Goal: Information Seeking & Learning: Learn about a topic

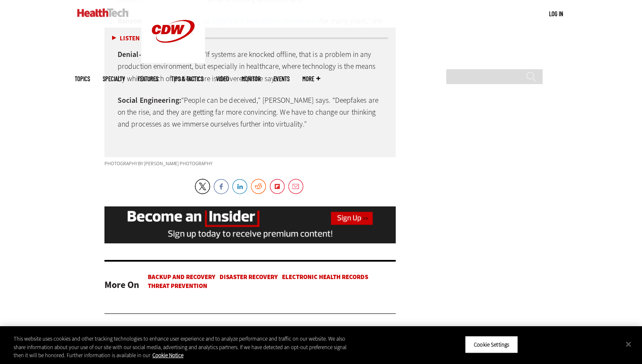
scroll to position [1890, 0]
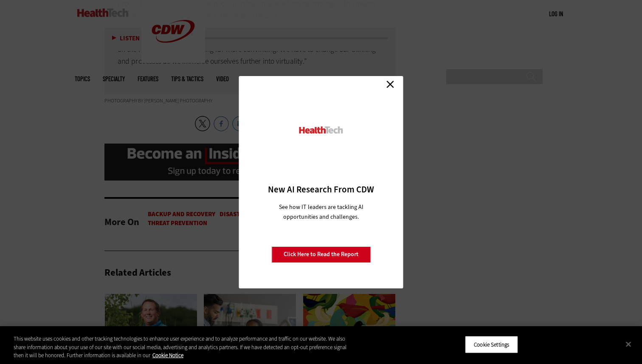
click at [390, 83] on link "Close" at bounding box center [390, 84] width 13 height 13
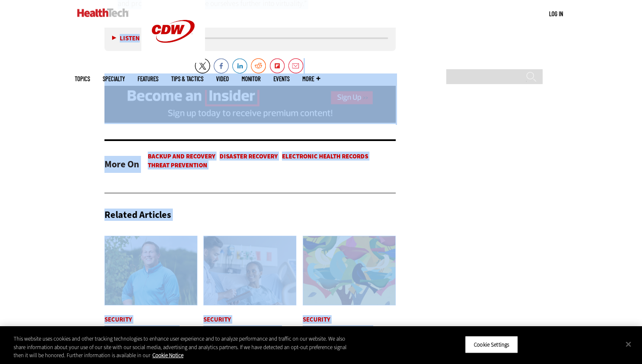
scroll to position [1960, 0]
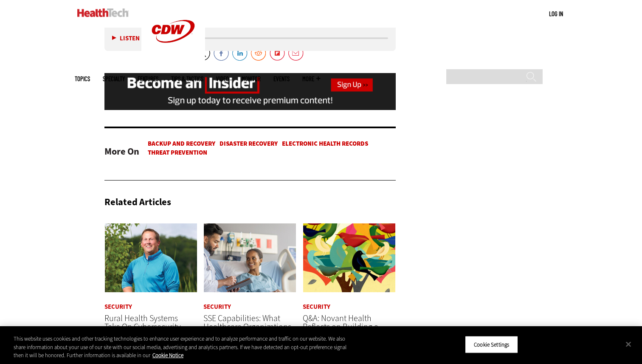
drag, startPoint x: 101, startPoint y: 45, endPoint x: 390, endPoint y: 23, distance: 290.6
copy div "Search Artificial Intelligence Cloud Data Analytics Data Center Digital Workspa…"
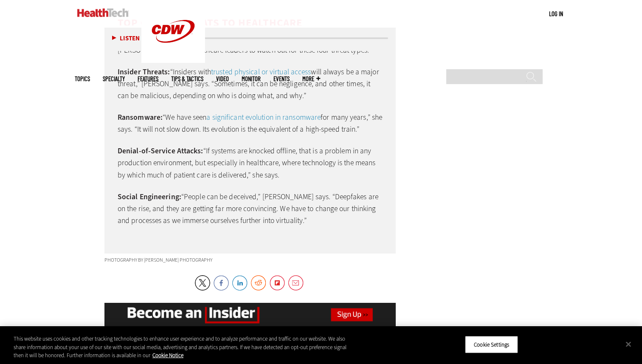
scroll to position [1755, 0]
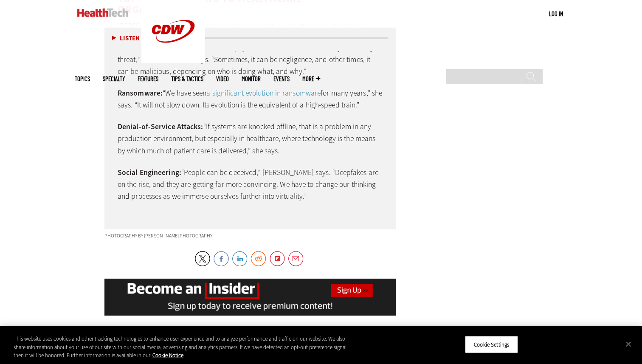
click at [332, 187] on p "Social Engineering: “People can be deceived,” [PERSON_NAME] says. “Deepfakes ar…" at bounding box center [250, 185] width 265 height 36
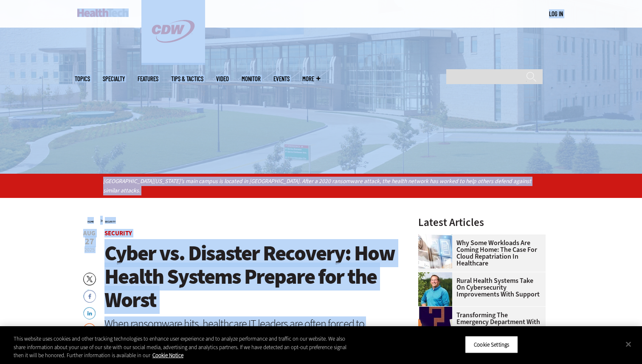
scroll to position [0, 0]
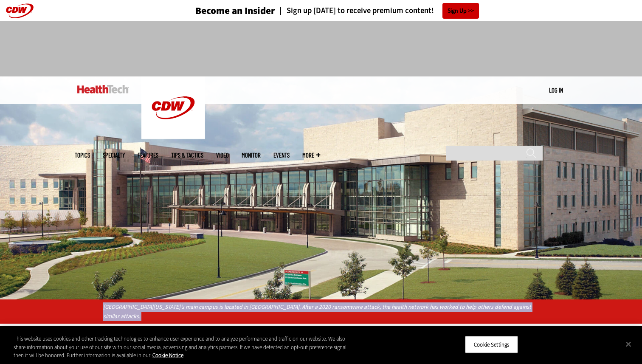
drag, startPoint x: 295, startPoint y: 226, endPoint x: 103, endPoint y: 303, distance: 206.5
copy div "Loremipsum do Sitamet Consect Adipis’e sedd eiusmo te incidid ut Laboreetdo. Ma…"
